Goal: Task Accomplishment & Management: Manage account settings

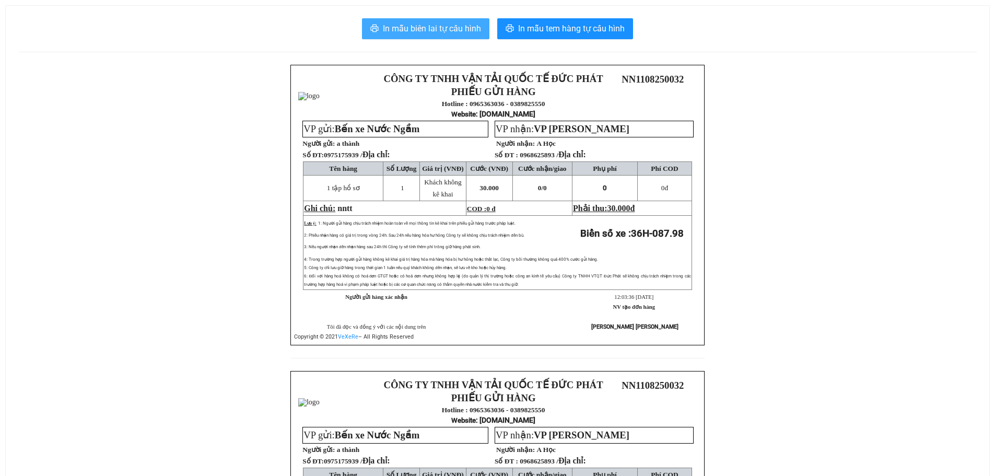
click at [457, 23] on span "In mẫu biên lai tự cấu hình" at bounding box center [432, 28] width 98 height 13
click at [458, 34] on span "In mẫu biên lai tự cấu hình" at bounding box center [432, 28] width 98 height 13
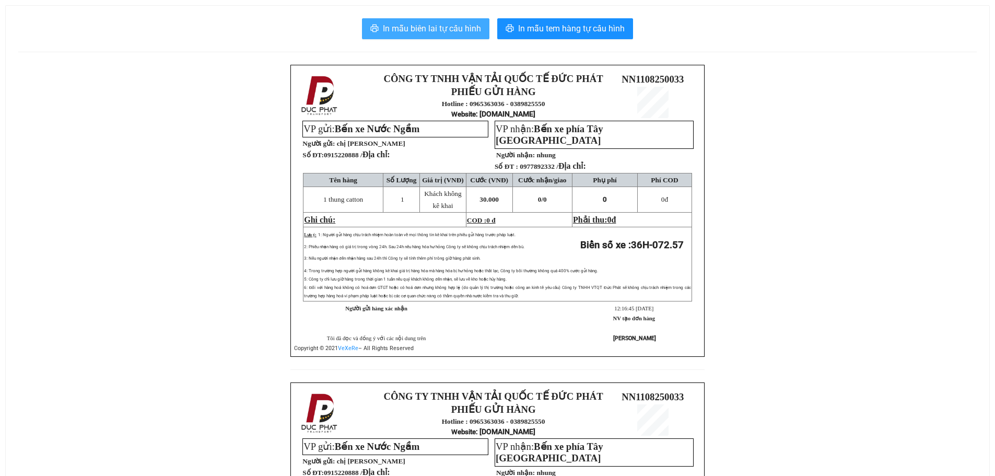
click at [455, 27] on span "In mẫu biên lai tự cấu hình" at bounding box center [432, 28] width 98 height 13
click at [404, 33] on span "In mẫu biên lai tự cấu hình" at bounding box center [432, 28] width 98 height 13
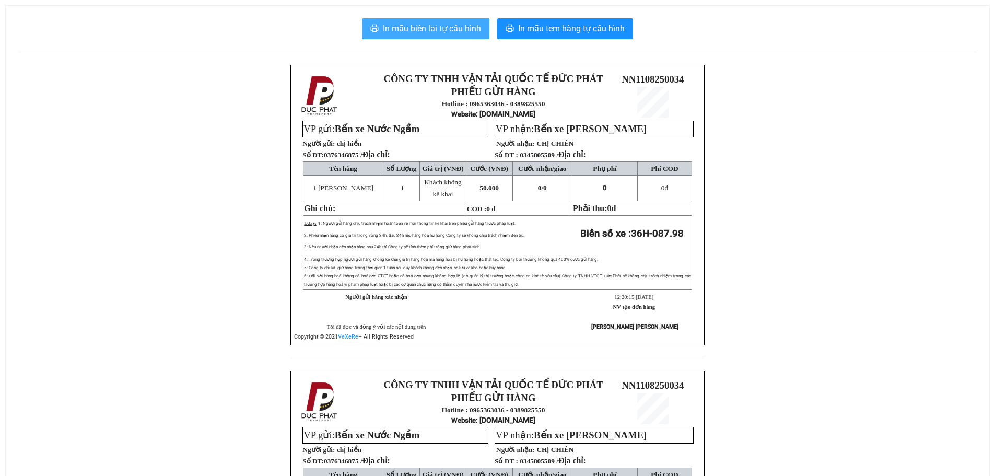
click at [439, 22] on span "In mẫu biên lai tự cấu hình" at bounding box center [432, 28] width 98 height 13
click at [446, 27] on span "In mẫu biên lai tự cấu hình" at bounding box center [432, 28] width 98 height 13
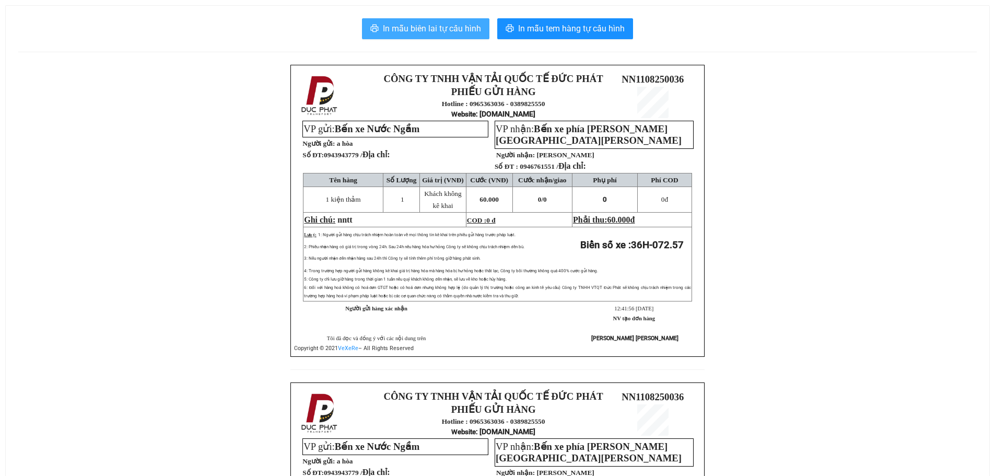
click at [441, 36] on button "In mẫu biên lai tự cấu hình" at bounding box center [426, 28] width 128 height 21
click at [448, 33] on span "In mẫu biên lai tự cấu hình" at bounding box center [432, 28] width 98 height 13
click at [463, 30] on span "In mẫu biên lai tự cấu hình" at bounding box center [432, 28] width 98 height 13
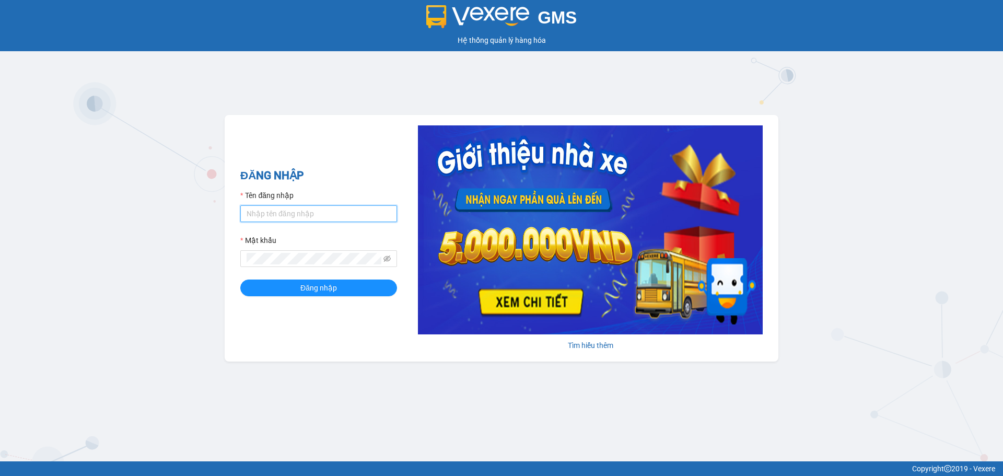
click at [312, 209] on input "Tên đăng nhập" at bounding box center [318, 213] width 157 height 17
type input "lttthao.ducphatth"
click at [240, 280] on button "Đăng nhập" at bounding box center [318, 288] width 157 height 17
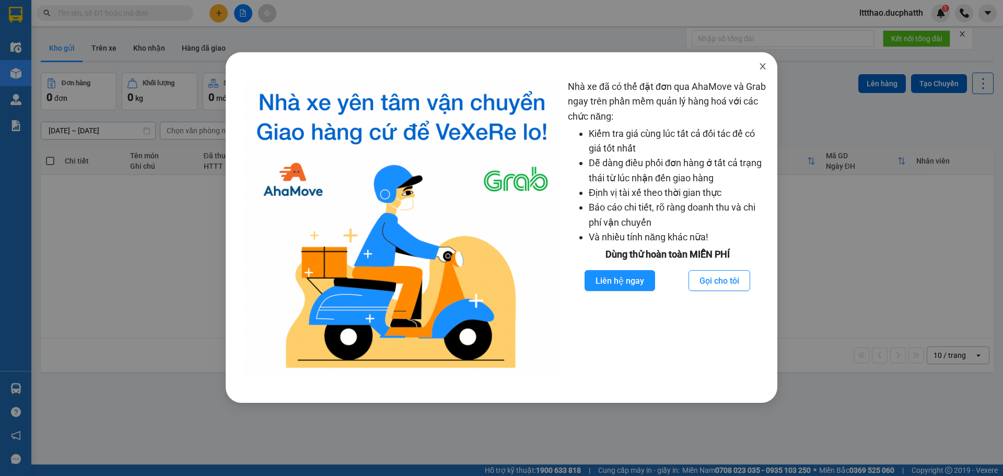
click at [765, 68] on icon "close" at bounding box center [763, 66] width 8 height 8
